Goal: Information Seeking & Learning: Learn about a topic

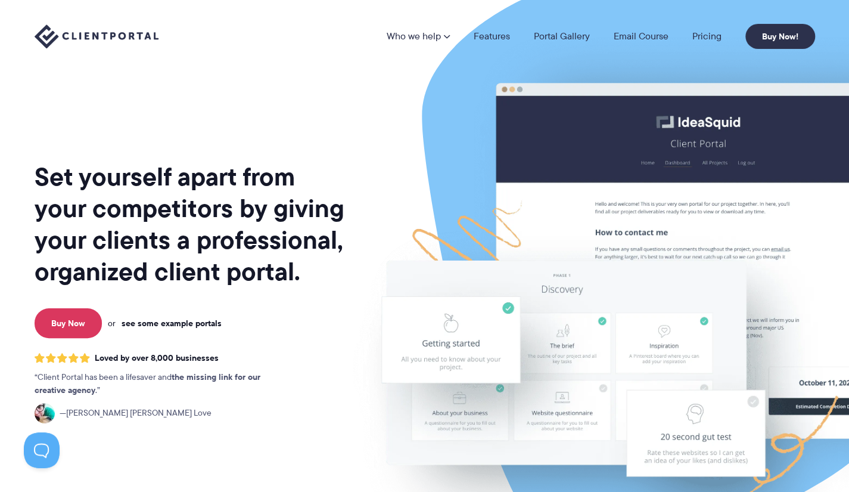
click at [142, 321] on link "see some example portals" at bounding box center [172, 323] width 100 height 11
